Goal: Task Accomplishment & Management: Manage account settings

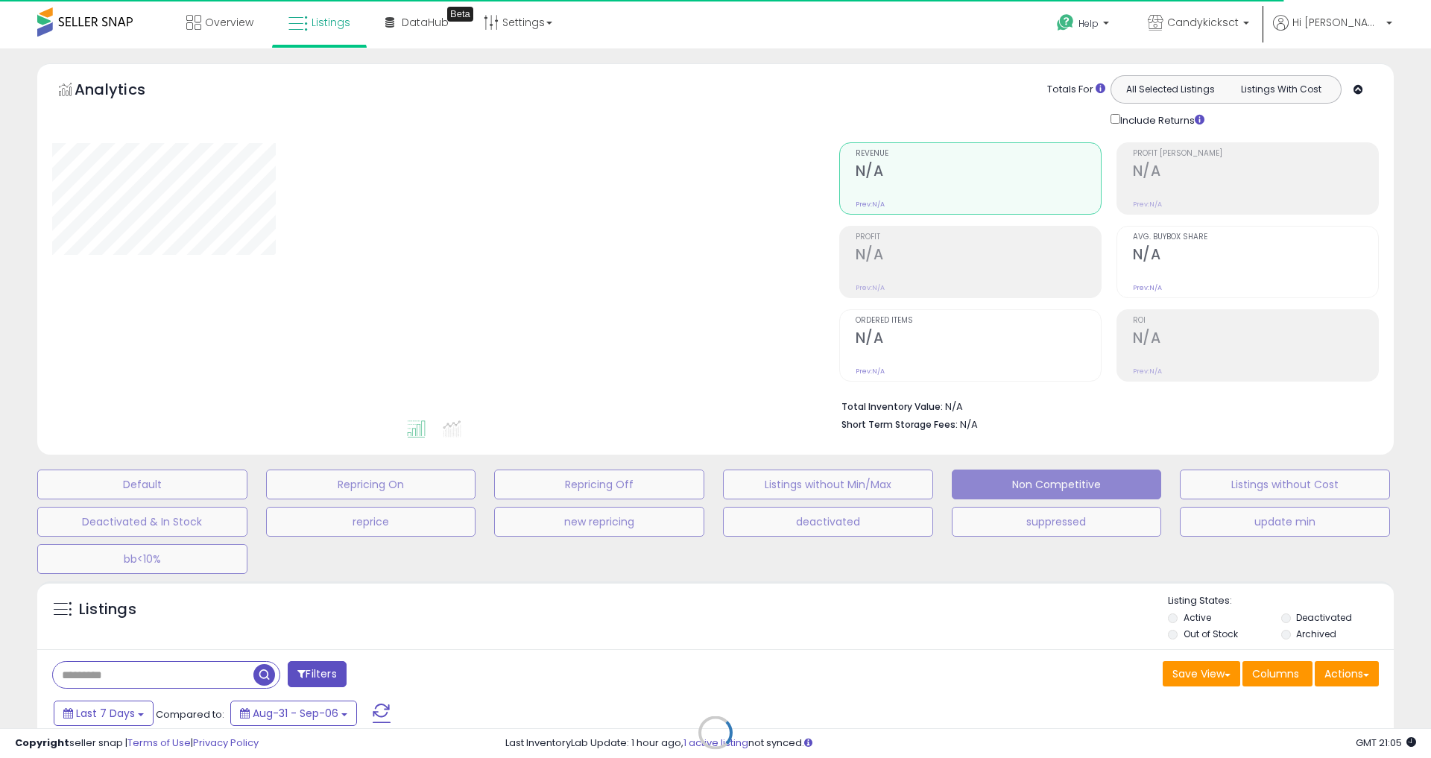
select select "**"
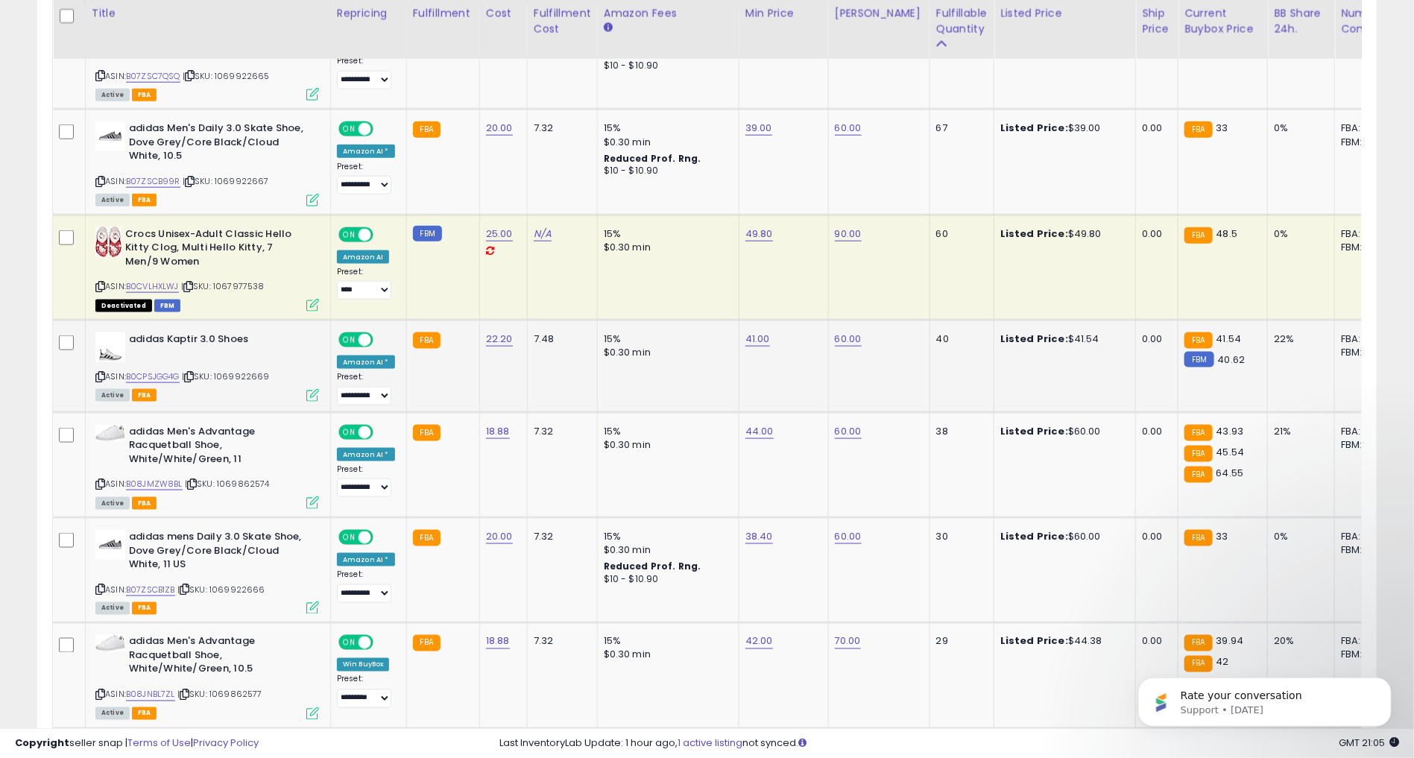
scroll to position [305, 777]
click at [756, 428] on link "44.00" at bounding box center [759, 431] width 28 height 15
type input "*"
type input "**"
click button "submit" at bounding box center [794, 394] width 25 height 22
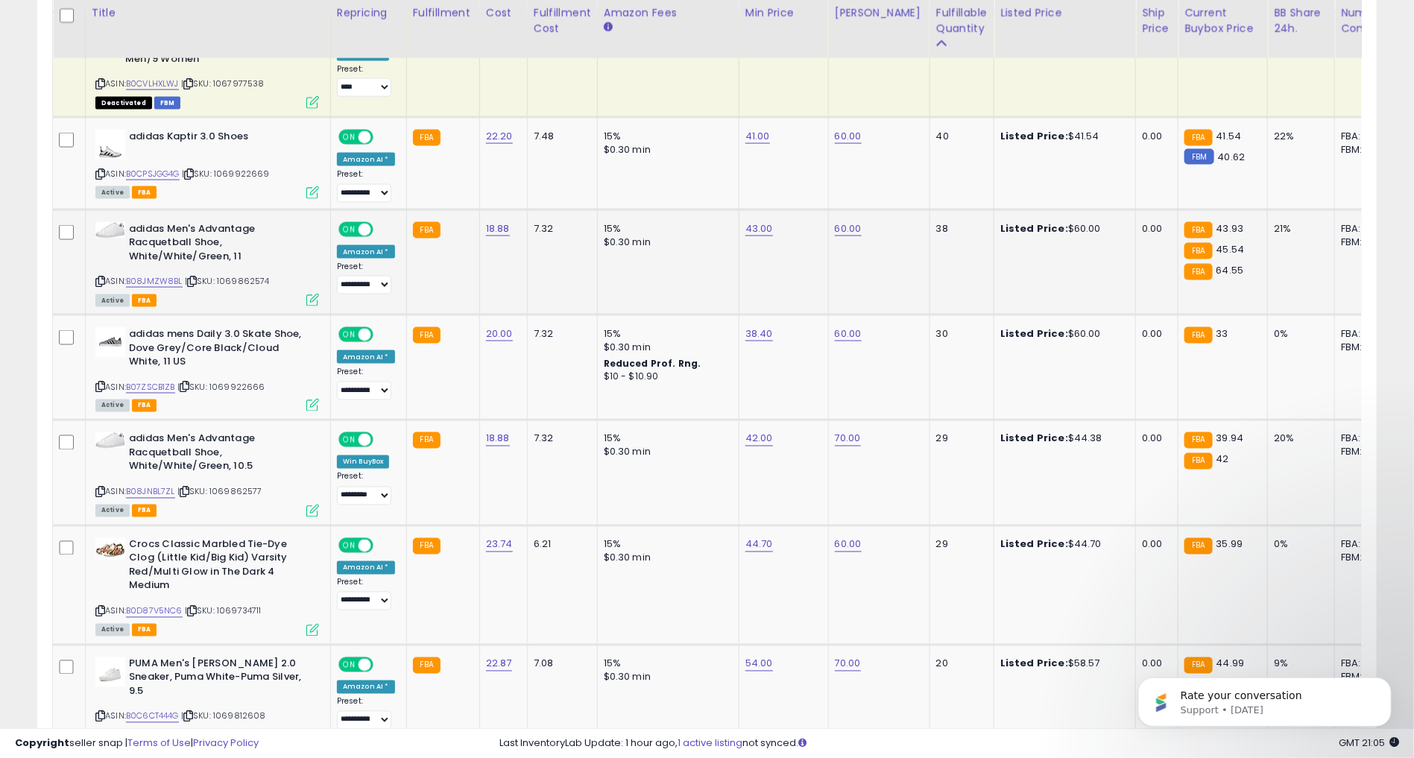
scroll to position [1018, 0]
click at [756, 440] on link "42.00" at bounding box center [759, 438] width 28 height 15
type input "*"
click at [838, 397] on button "button" at bounding box center [824, 401] width 25 height 22
click at [165, 487] on link "B08JNBL7ZL" at bounding box center [150, 491] width 49 height 13
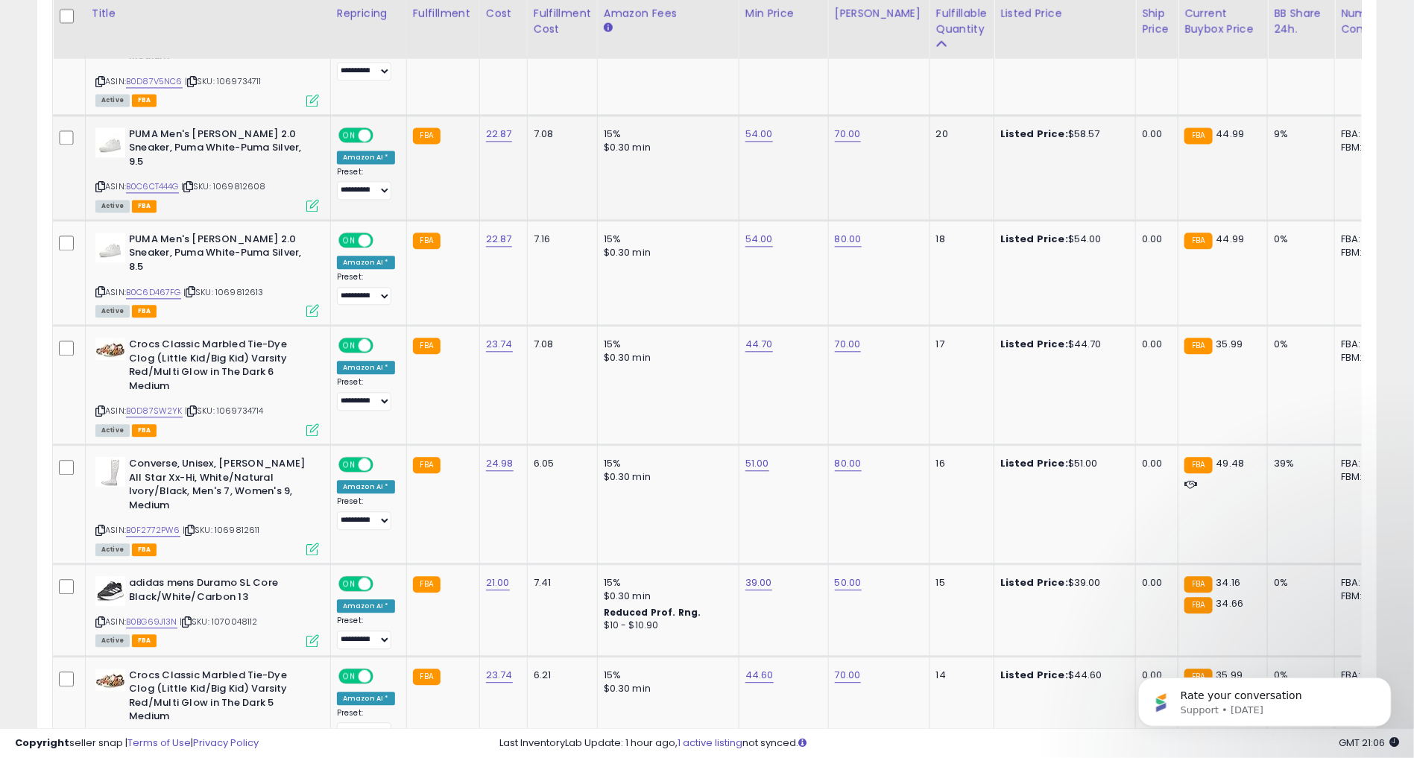
scroll to position [1548, 0]
click at [753, 455] on link "51.00" at bounding box center [757, 462] width 24 height 15
type input "*"
type input "**"
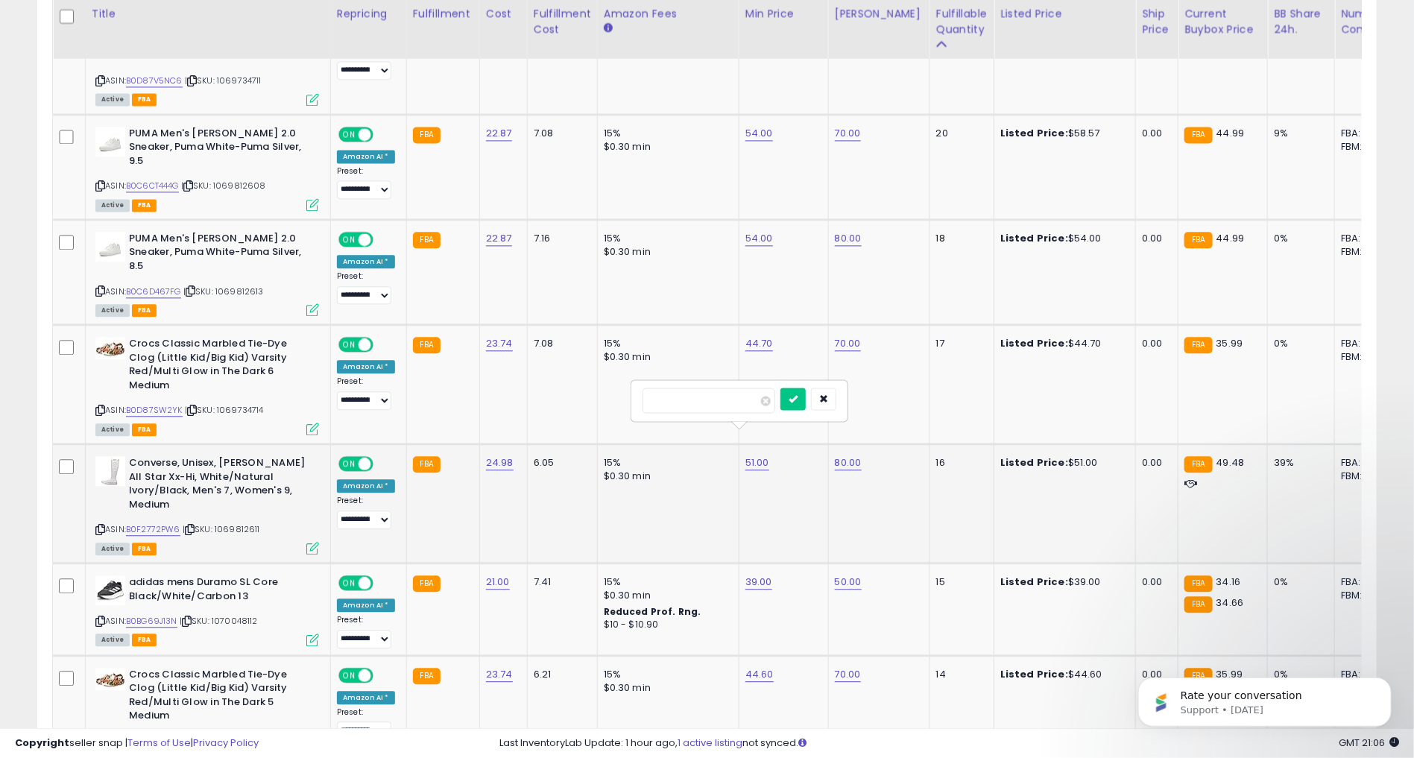
click button "submit" at bounding box center [792, 398] width 25 height 22
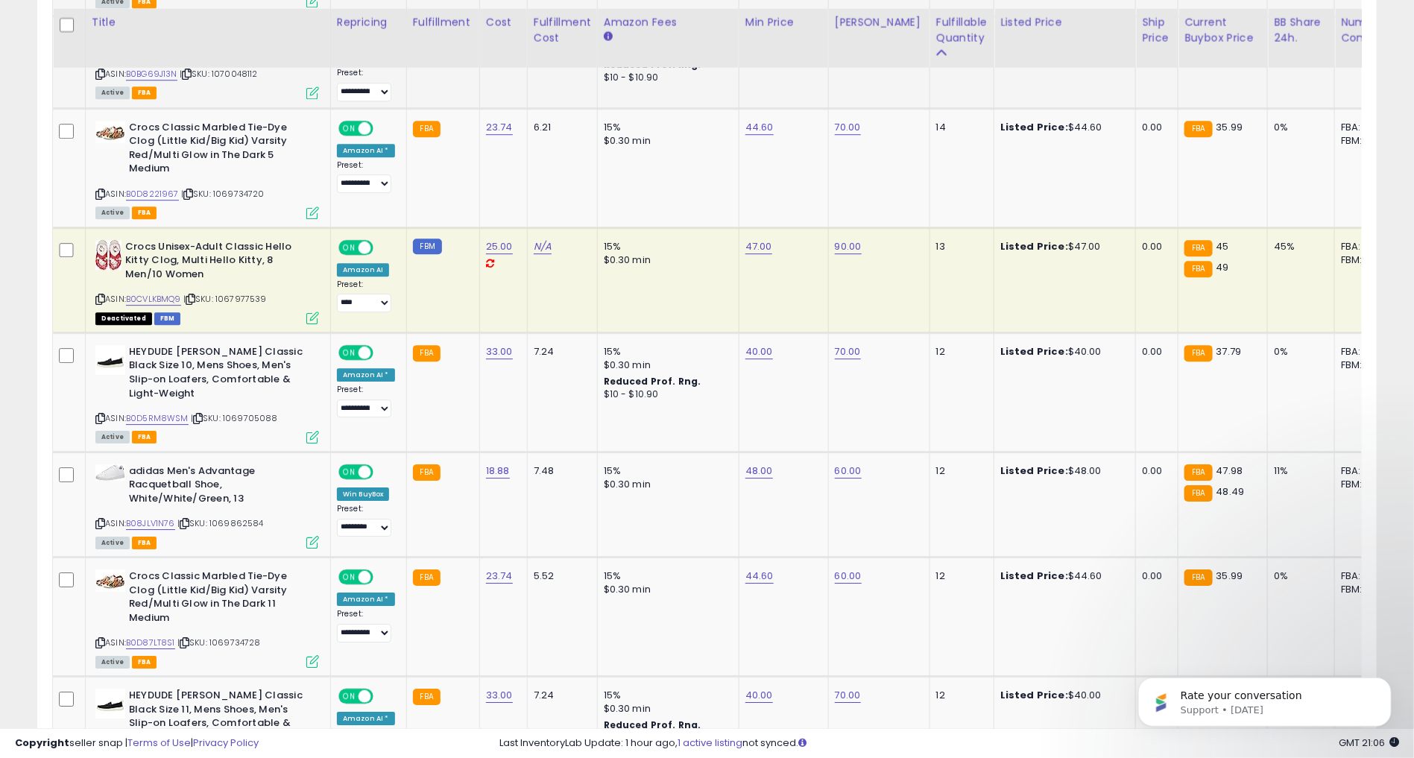
scroll to position [2104, 0]
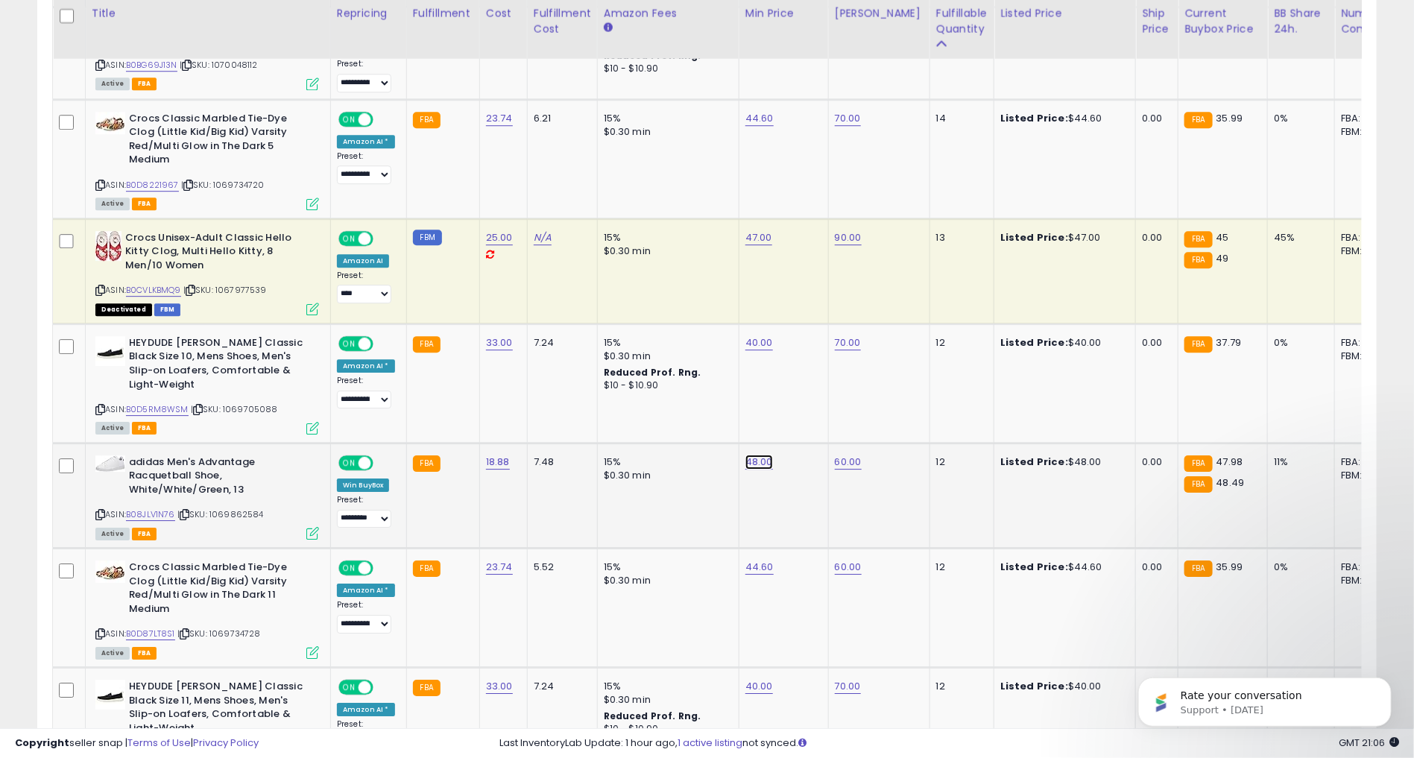
click at [751, 455] on link "48.00" at bounding box center [759, 462] width 28 height 15
type input "*"
type input "**"
click button "submit" at bounding box center [794, 397] width 25 height 22
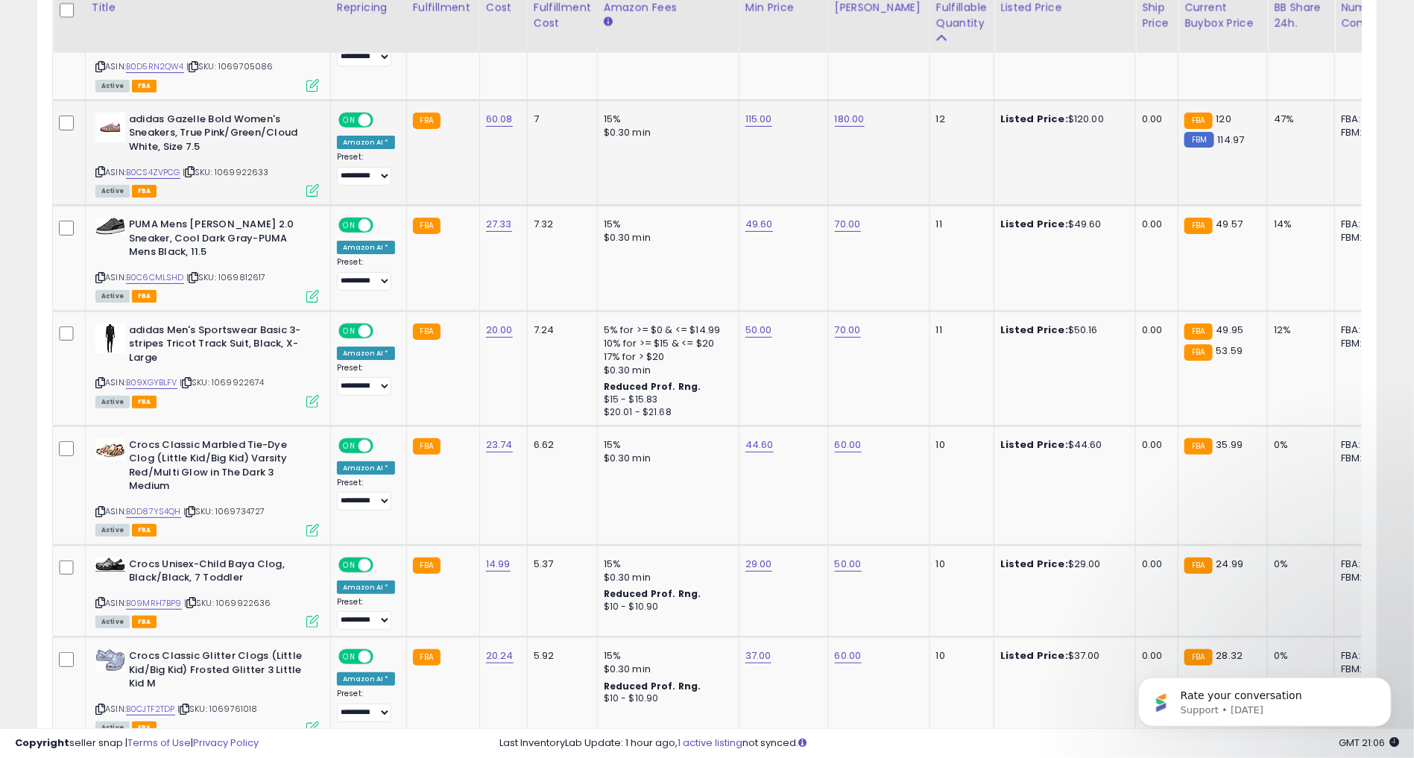
scroll to position [2791, 0]
click at [753, 322] on link "50.00" at bounding box center [758, 329] width 27 height 15
type input "*"
type input "**"
click button "submit" at bounding box center [794, 264] width 25 height 22
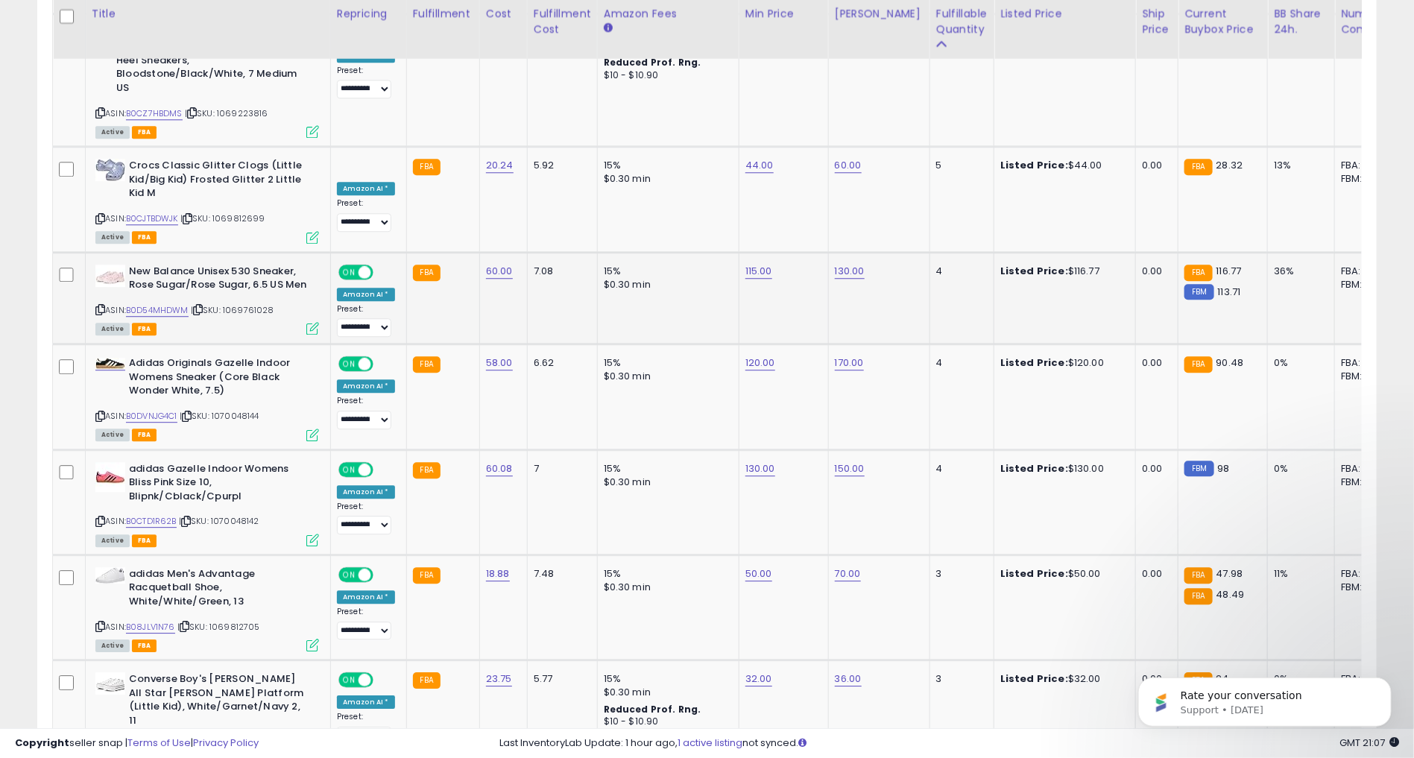
scroll to position [4720, 0]
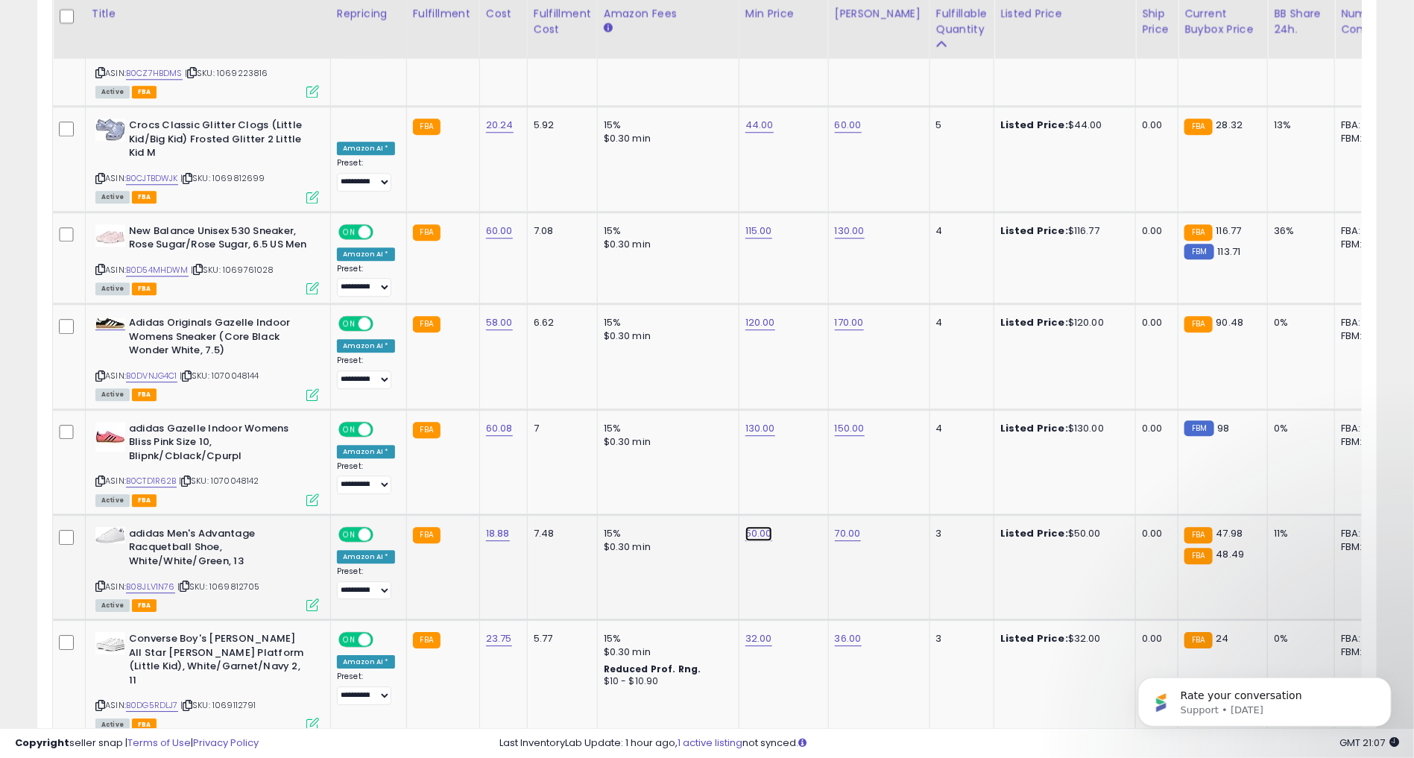
click at [759, 526] on link "50.00" at bounding box center [758, 533] width 27 height 15
type input "*"
type input "**"
click button "submit" at bounding box center [794, 384] width 25 height 22
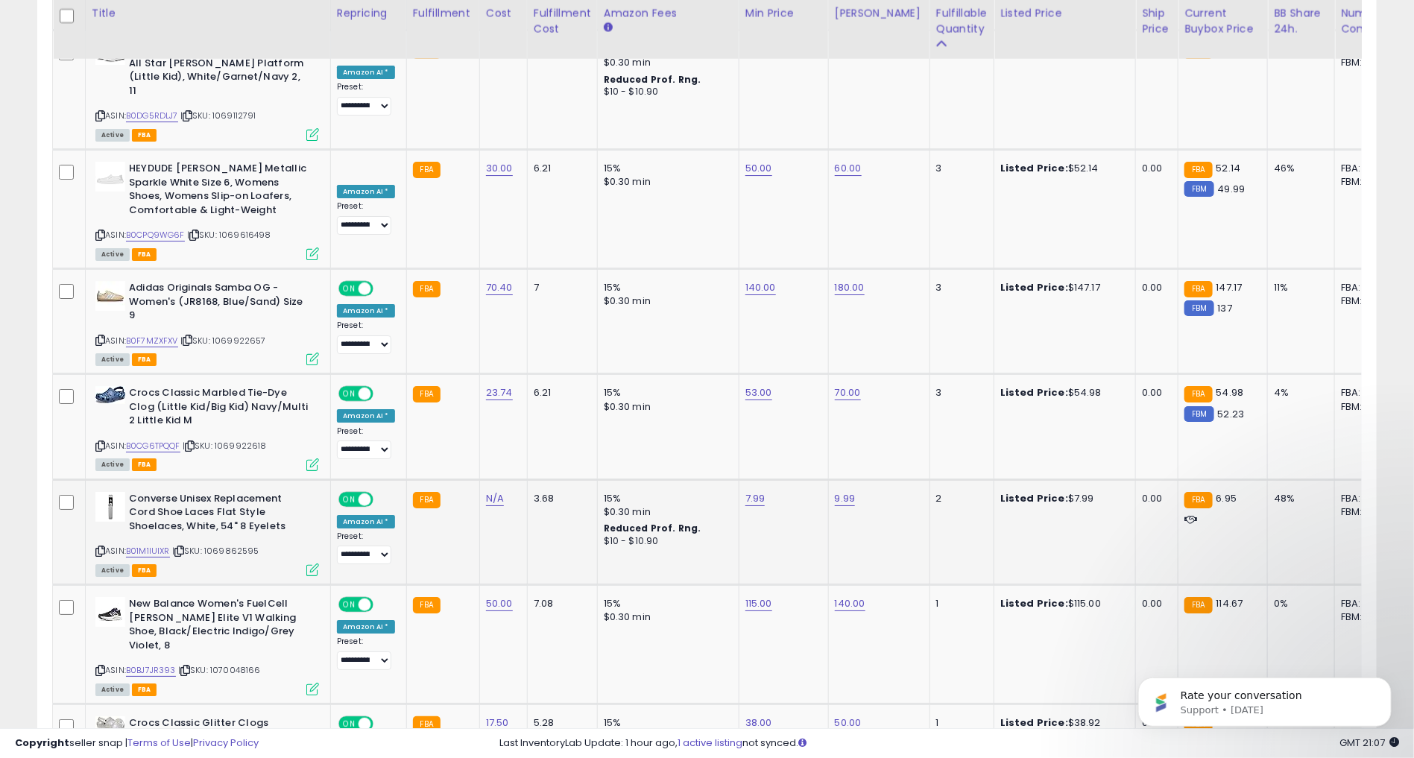
scroll to position [5335, 0]
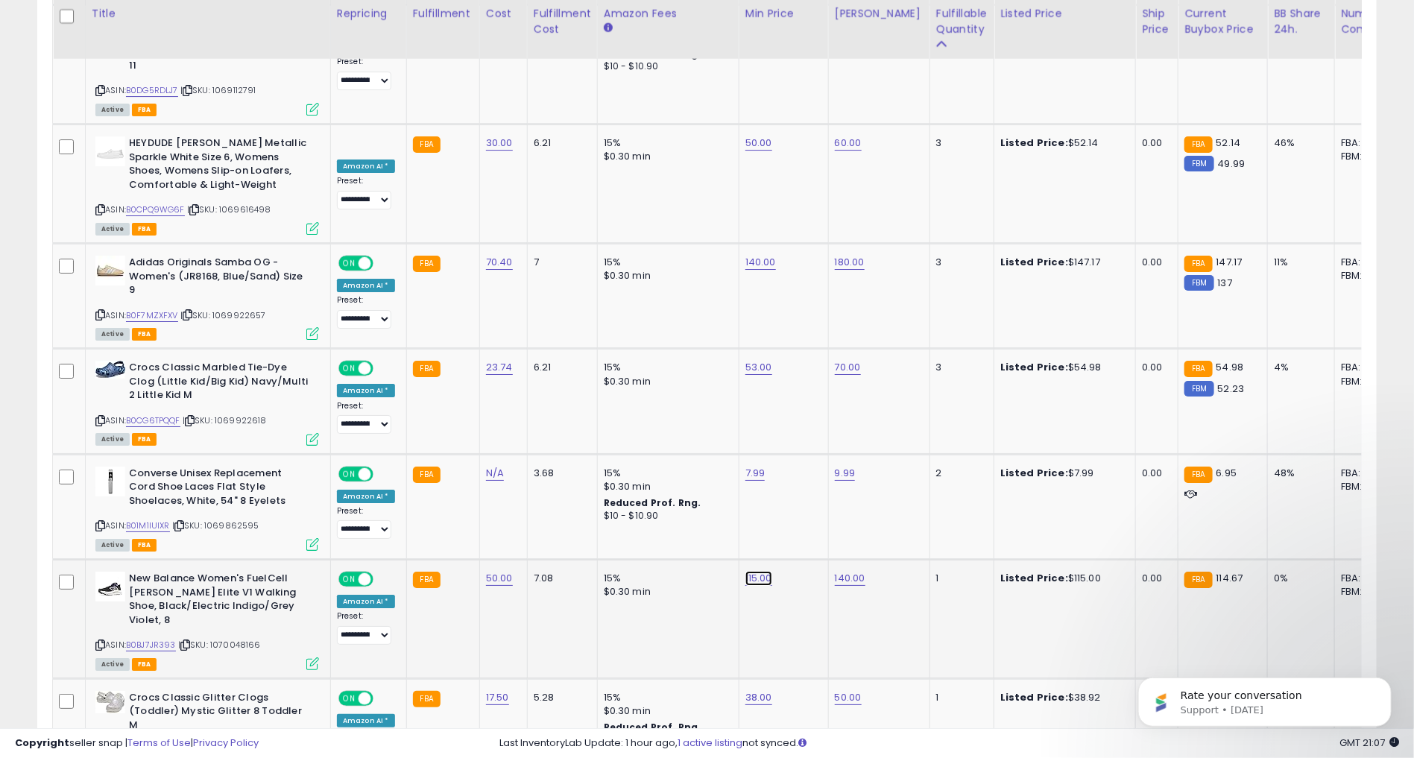
click at [745, 571] on link "115.00" at bounding box center [758, 578] width 27 height 15
type input "*"
type input "***"
click button "submit" at bounding box center [794, 414] width 25 height 22
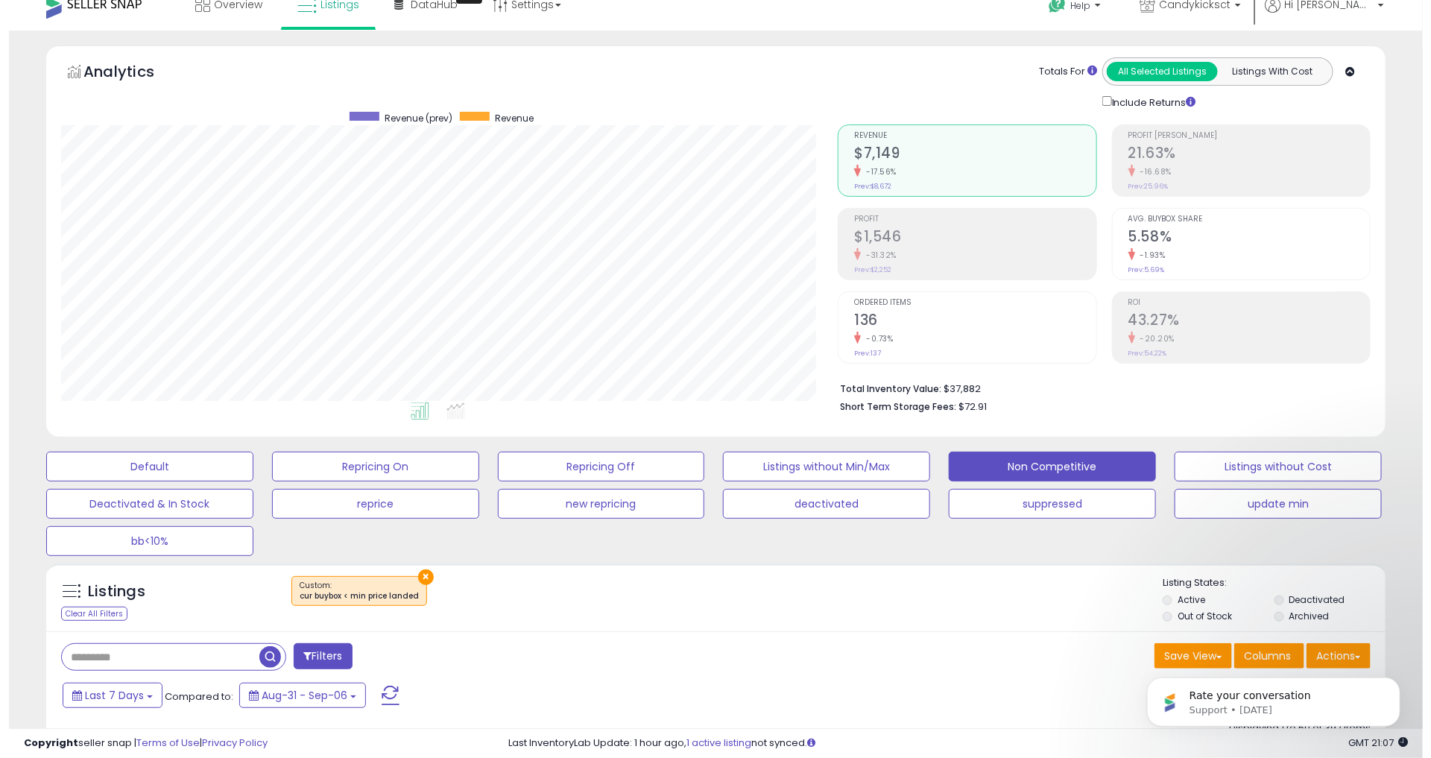
scroll to position [0, 0]
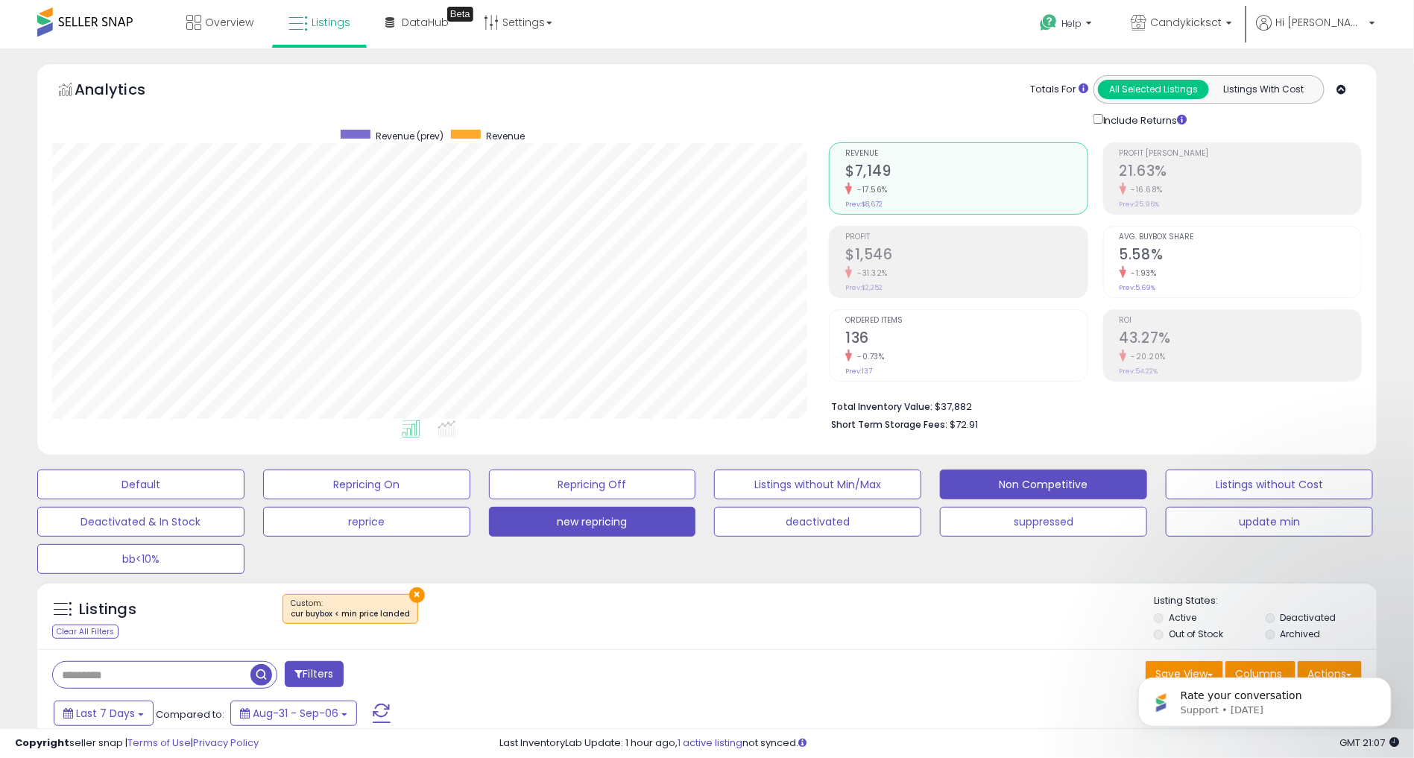
click at [590, 519] on button "new repricing" at bounding box center [592, 522] width 207 height 30
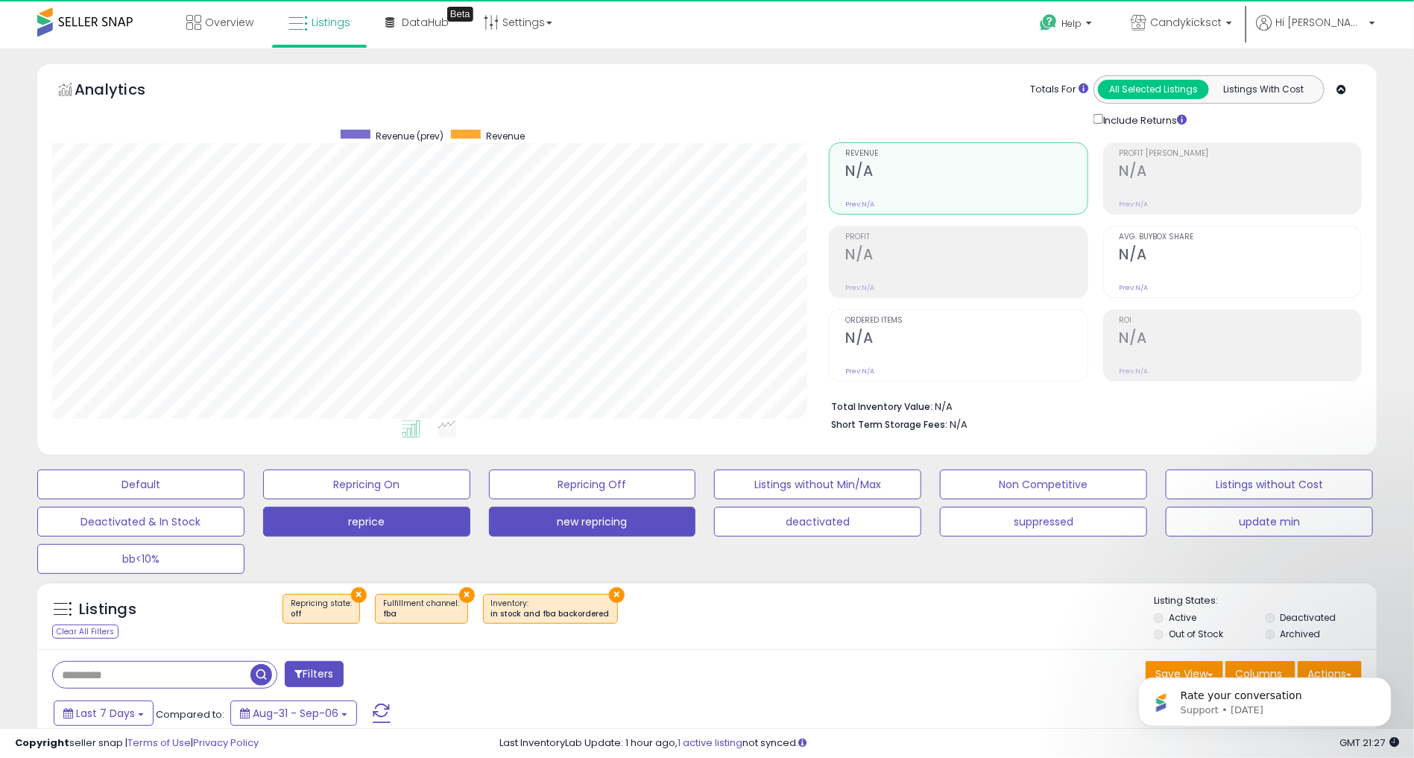
scroll to position [305, 777]
